Goal: Check status

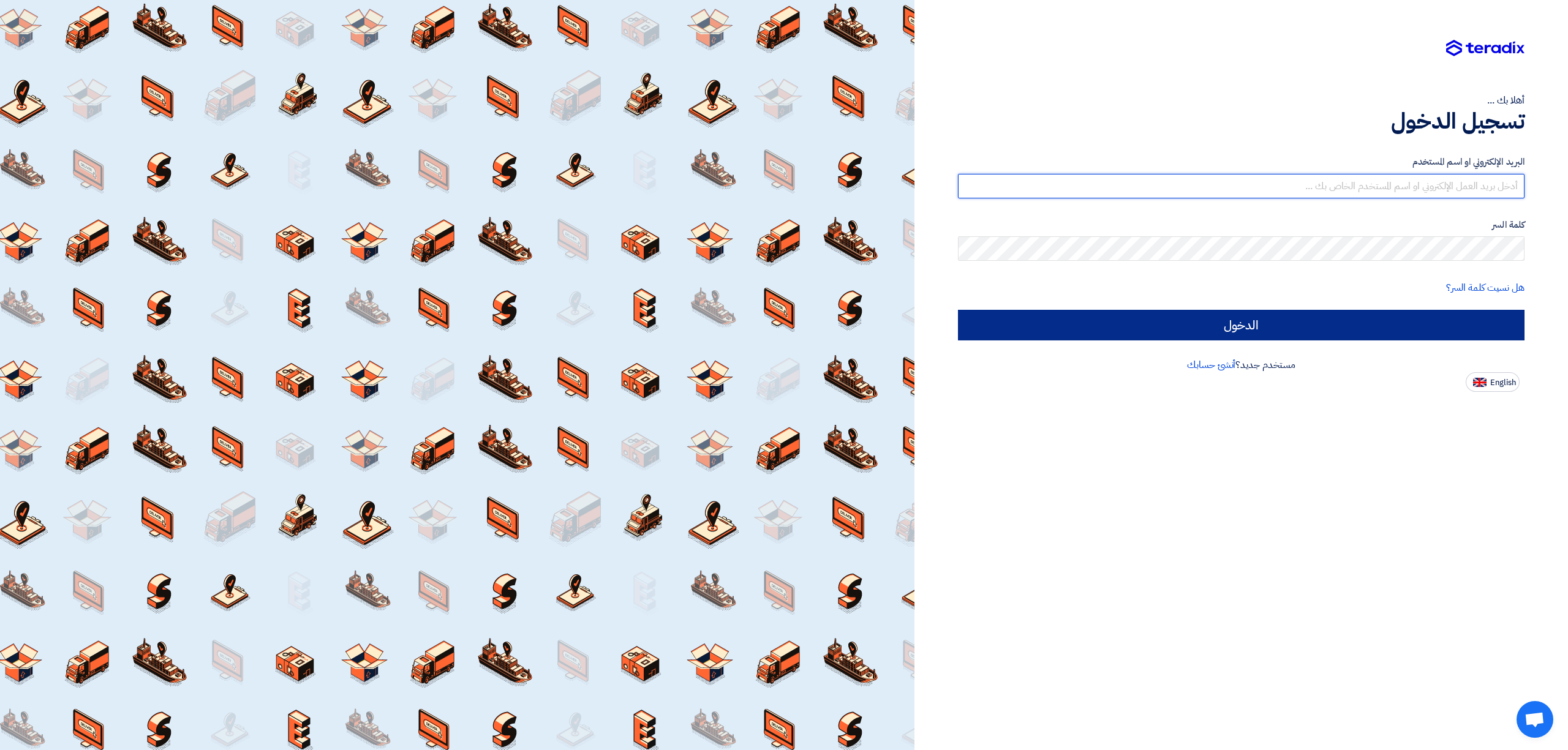
type input "[EMAIL_ADDRESS][DOMAIN_NAME]"
click at [1396, 334] on input "الدخول" at bounding box center [1241, 324] width 567 height 30
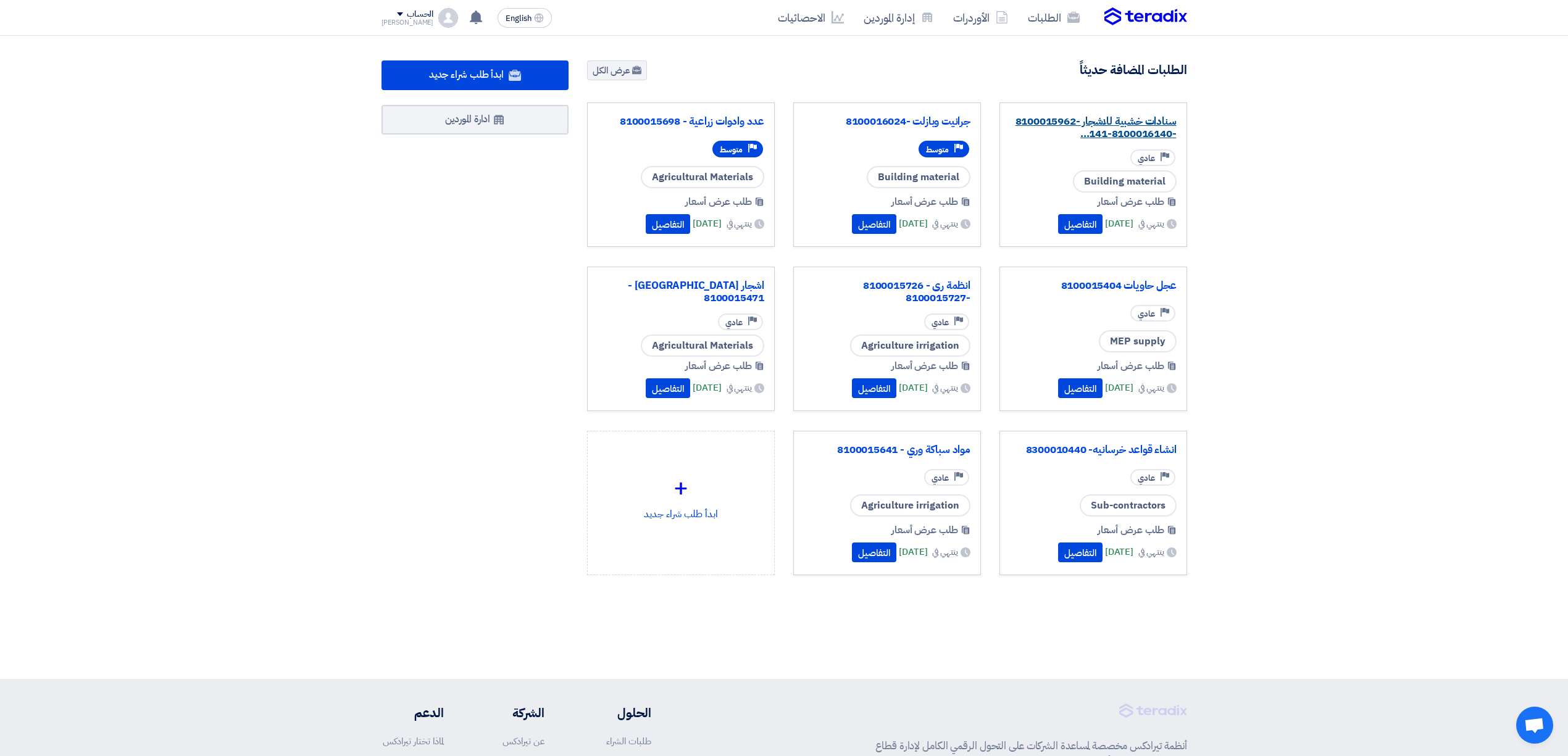
click at [1074, 117] on link "سنادات خشبية للاشجار -8100015962 -8100016140-141..." at bounding box center [1093, 128] width 167 height 24
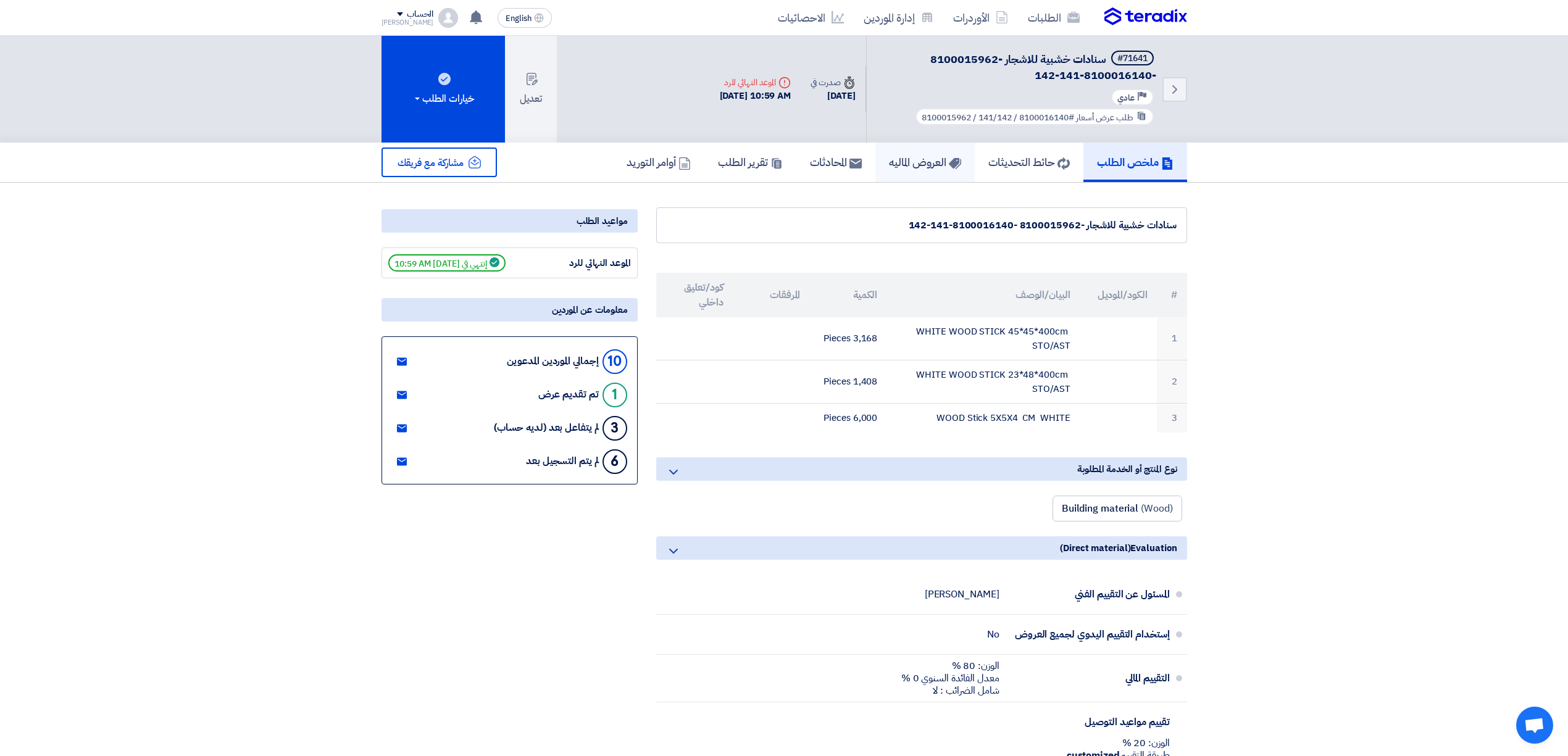
click at [923, 156] on h5 "العروض الماليه" at bounding box center [925, 162] width 72 height 14
